Goal: Transaction & Acquisition: Purchase product/service

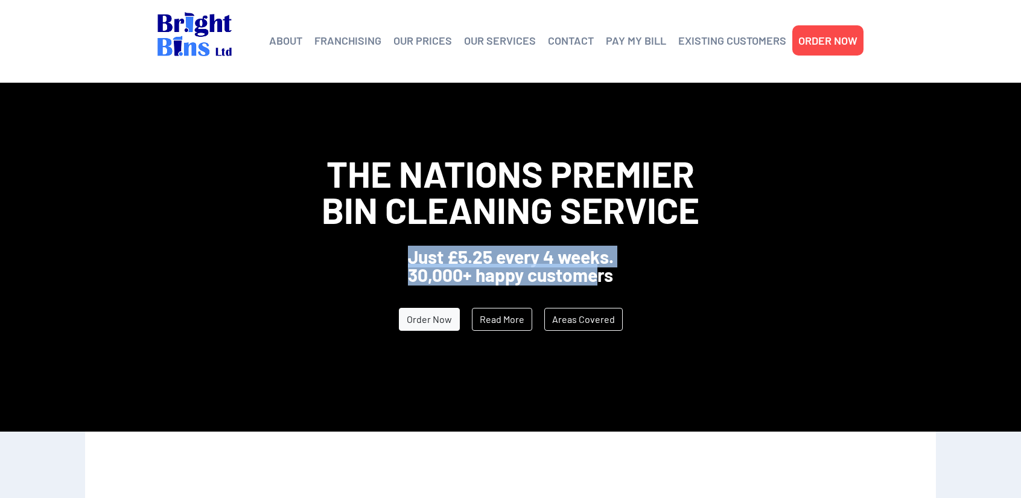
drag, startPoint x: 407, startPoint y: 257, endPoint x: 600, endPoint y: 268, distance: 192.8
click at [600, 268] on div "Just £5.25 every 4 weeks. 30,000+ happy customers" at bounding box center [510, 265] width 1021 height 36
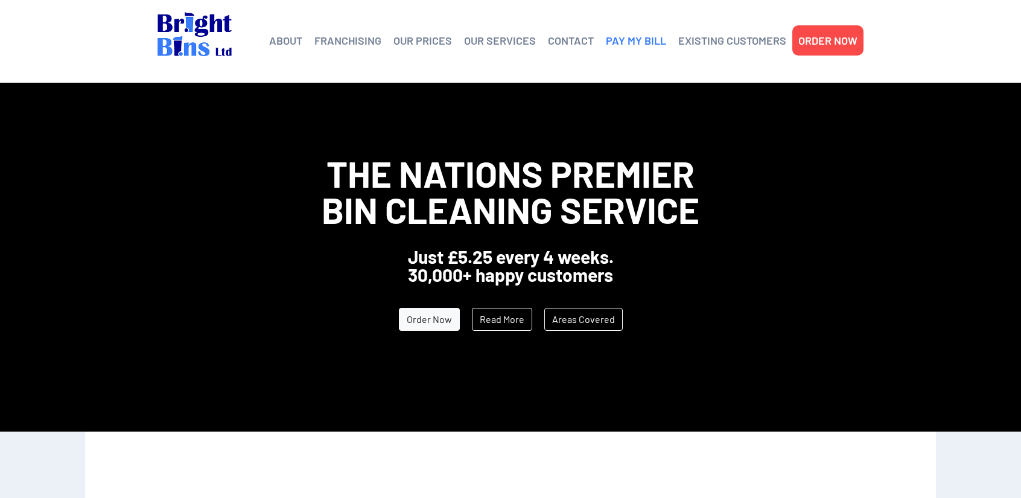
click at [632, 42] on link "PAY MY BILL" at bounding box center [636, 40] width 60 height 18
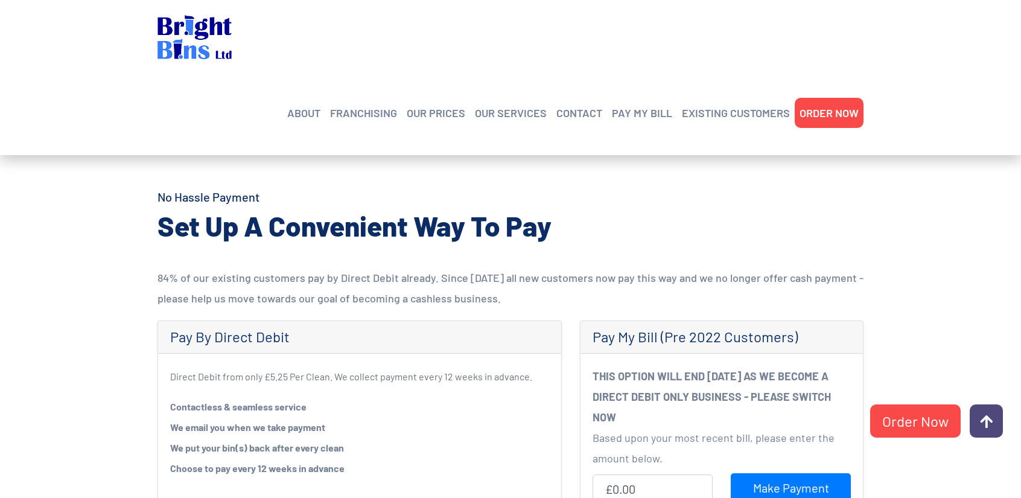
scroll to position [100, 0]
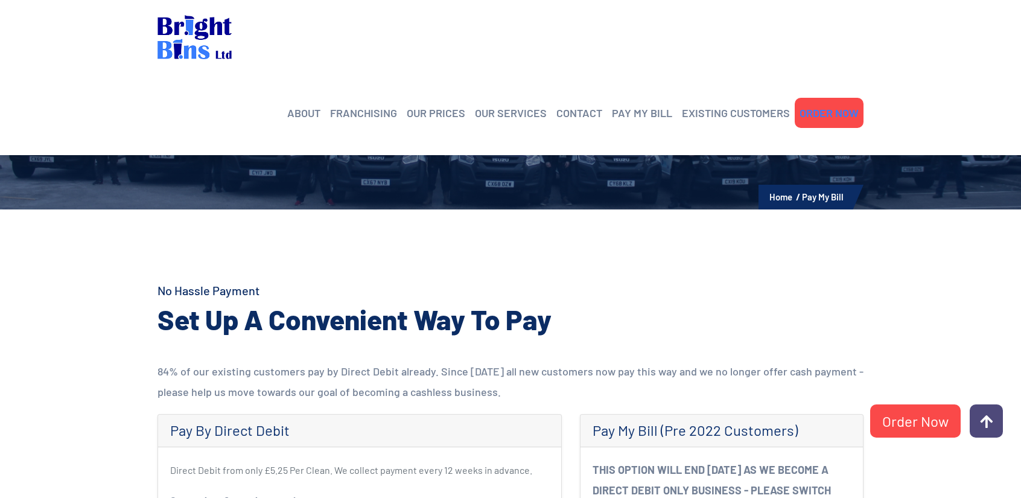
click at [844, 104] on link "ORDER NOW" at bounding box center [828, 113] width 59 height 18
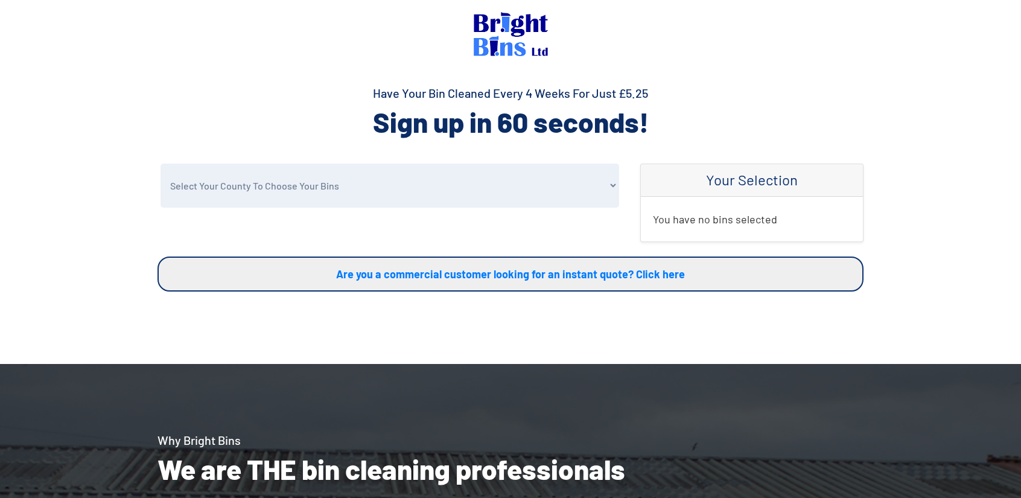
click at [233, 182] on select "Select Your County To Choose Your Bins Cheshire Conwy Denbighshire Flintshire S…" at bounding box center [389, 185] width 458 height 44
click at [67, 172] on section "Select Your County To Choose Your Bins Cheshire Conwy Denbighshire Flintshire S…" at bounding box center [510, 263] width 1021 height 200
click at [255, 184] on select "Select Your County To Choose Your Bins Cheshire Conwy Denbighshire Flintshire S…" at bounding box center [389, 185] width 458 height 44
click at [160, 163] on select "Select Your County To Choose Your Bins Cheshire Conwy Denbighshire Flintshire S…" at bounding box center [389, 185] width 458 height 44
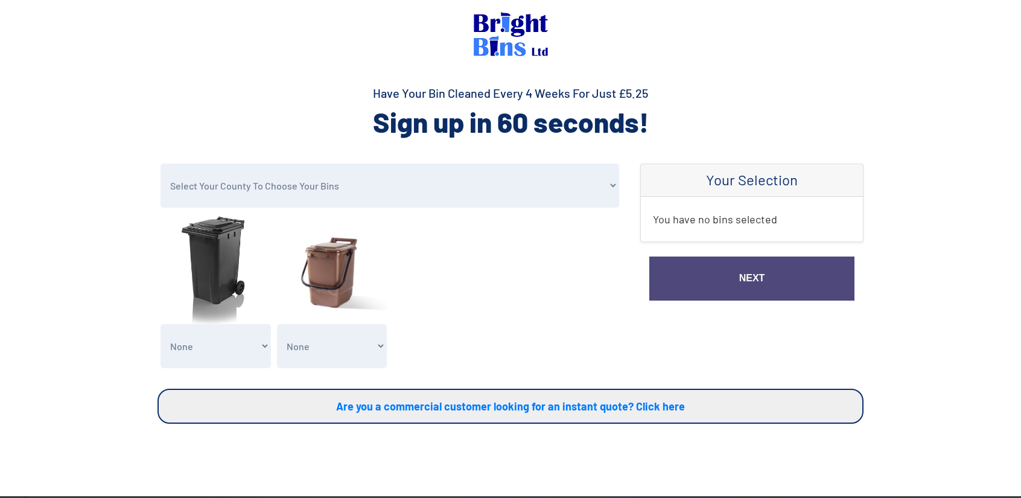
click at [240, 186] on select "Select Your County To Choose Your Bins Cheshire Conwy Denbighshire Flintshire S…" at bounding box center [389, 185] width 458 height 44
select select "Denbighshire"
click at [160, 163] on select "Select Your County To Choose Your Bins Cheshire Conwy Denbighshire Flintshire S…" at bounding box center [389, 185] width 458 height 44
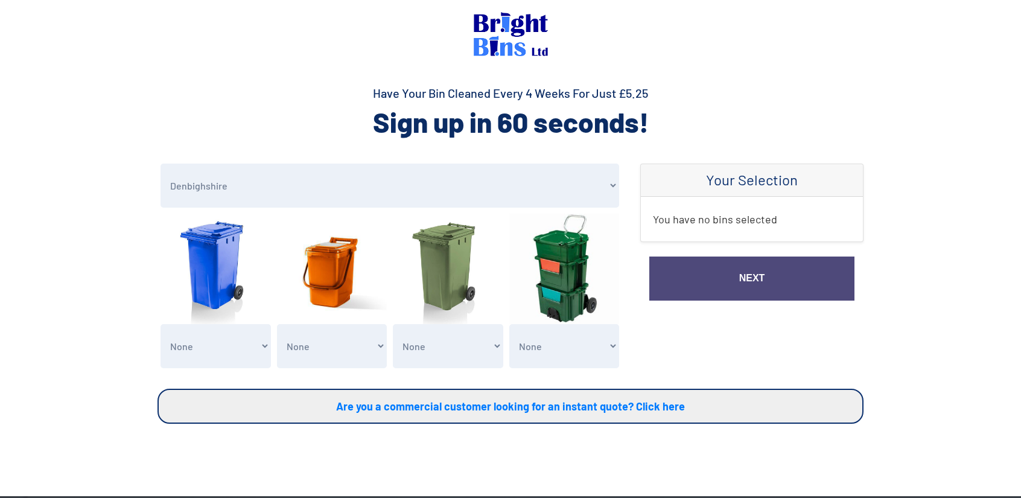
click at [201, 337] on select "None General Waste Bin - X1 (£5.25) General Waste Bin - X2 (£10.50) General Was…" at bounding box center [215, 346] width 110 height 44
select select "1"
click at [160, 324] on select "None General Waste Bin - X1 (£5.25) General Waste Bin - X2 (£10.50) General Was…" at bounding box center [215, 346] width 110 height 44
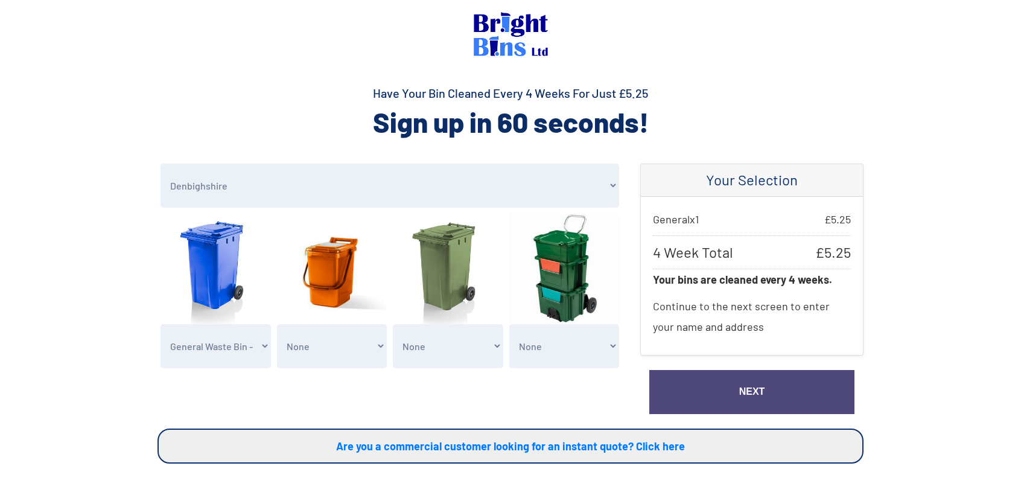
click at [796, 393] on link "Next" at bounding box center [751, 392] width 205 height 44
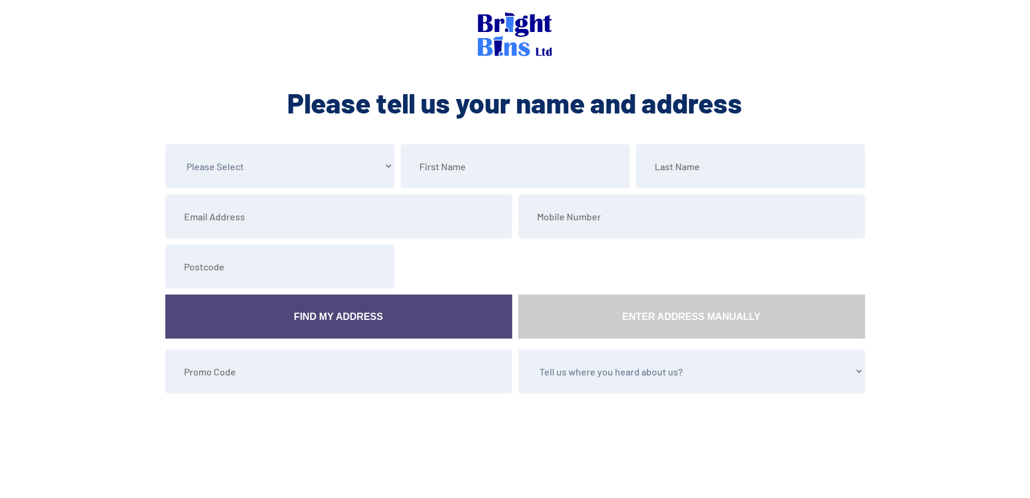
click at [235, 160] on select "Please Select Mr Mrs Miss Ms Dr Other" at bounding box center [279, 166] width 229 height 44
select select "Mr"
click at [165, 144] on select "Please Select Mr Mrs Miss Ms Dr Other" at bounding box center [279, 166] width 229 height 44
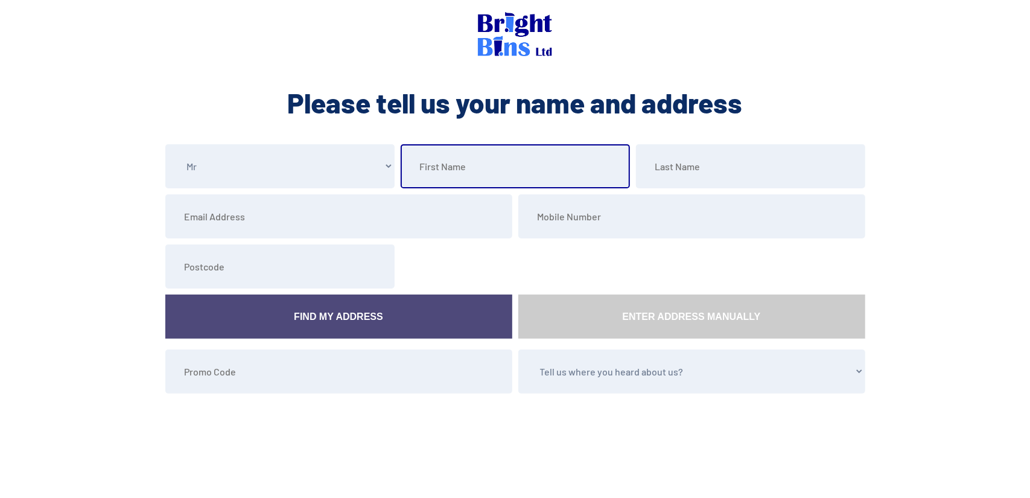
click at [464, 154] on input "text" at bounding box center [515, 166] width 229 height 44
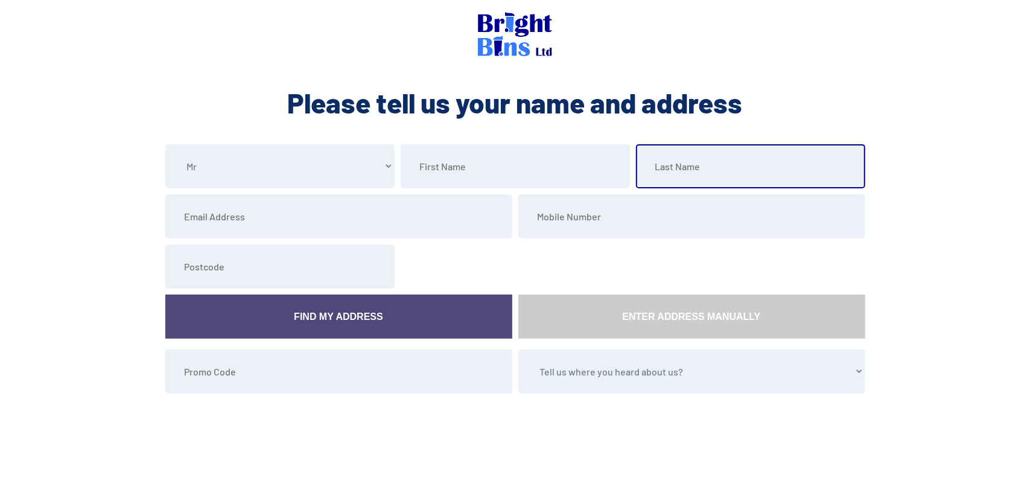
click at [677, 163] on input "text" at bounding box center [750, 166] width 229 height 44
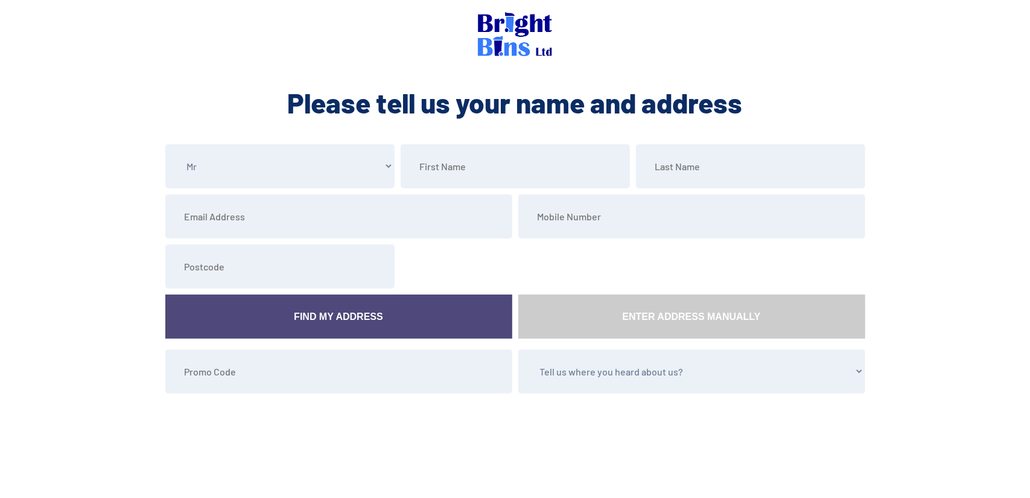
click at [19, 157] on section "Please Select Mr Mrs Miss Ms Dr Other Find My Address Enter Address Manually Te…" at bounding box center [515, 315] width 1030 height 342
click at [299, 319] on link "Find My Address" at bounding box center [338, 316] width 347 height 44
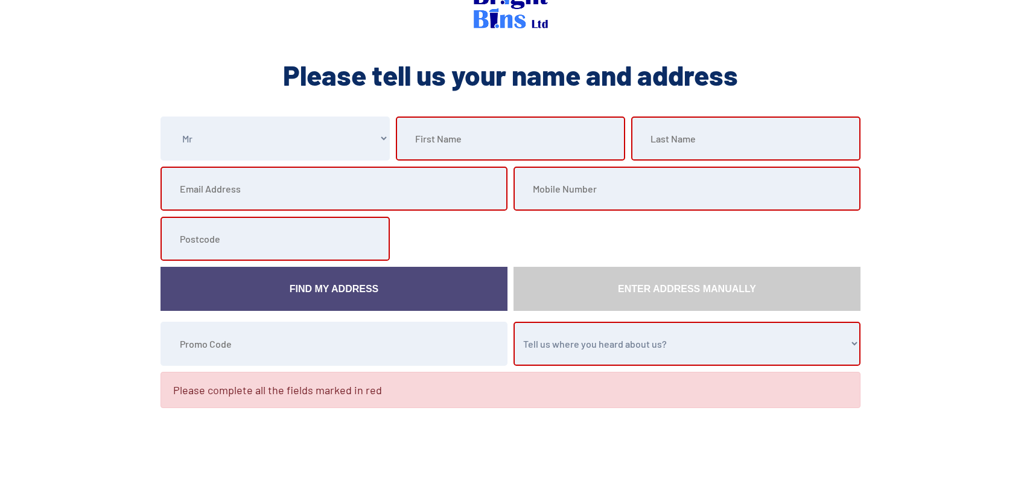
scroll to position [34, 0]
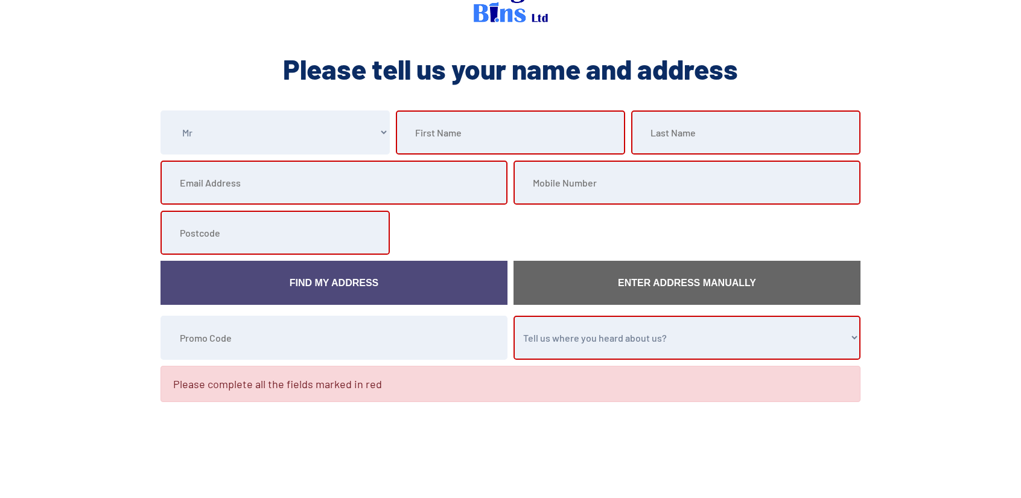
click at [677, 277] on link "Enter Address Manually" at bounding box center [686, 283] width 347 height 44
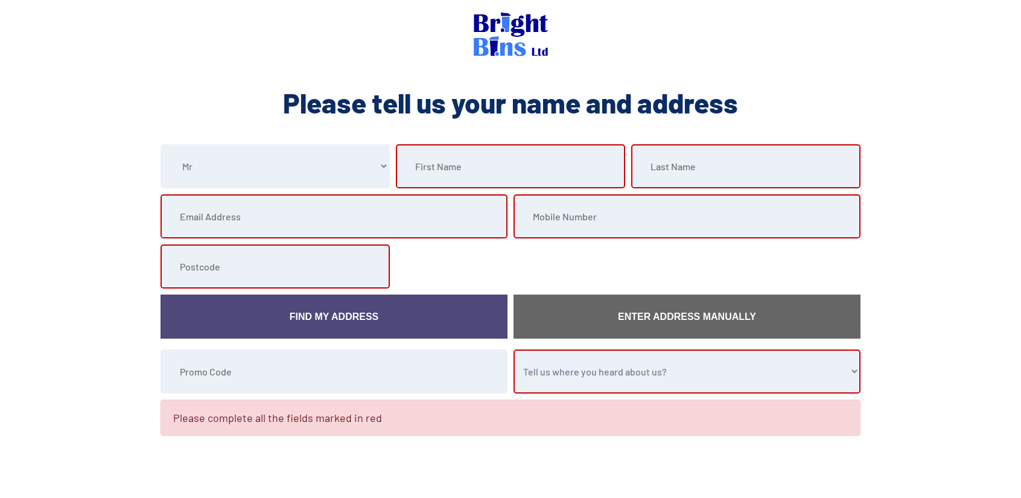
select select "Denbighshire"
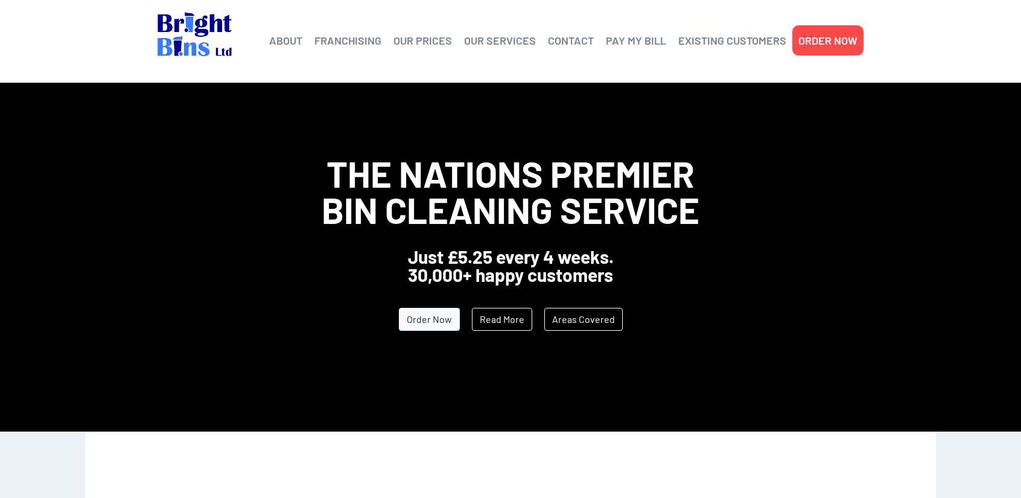
drag, startPoint x: 292, startPoint y: 342, endPoint x: 300, endPoint y: 346, distance: 9.4
